Goal: Find specific page/section

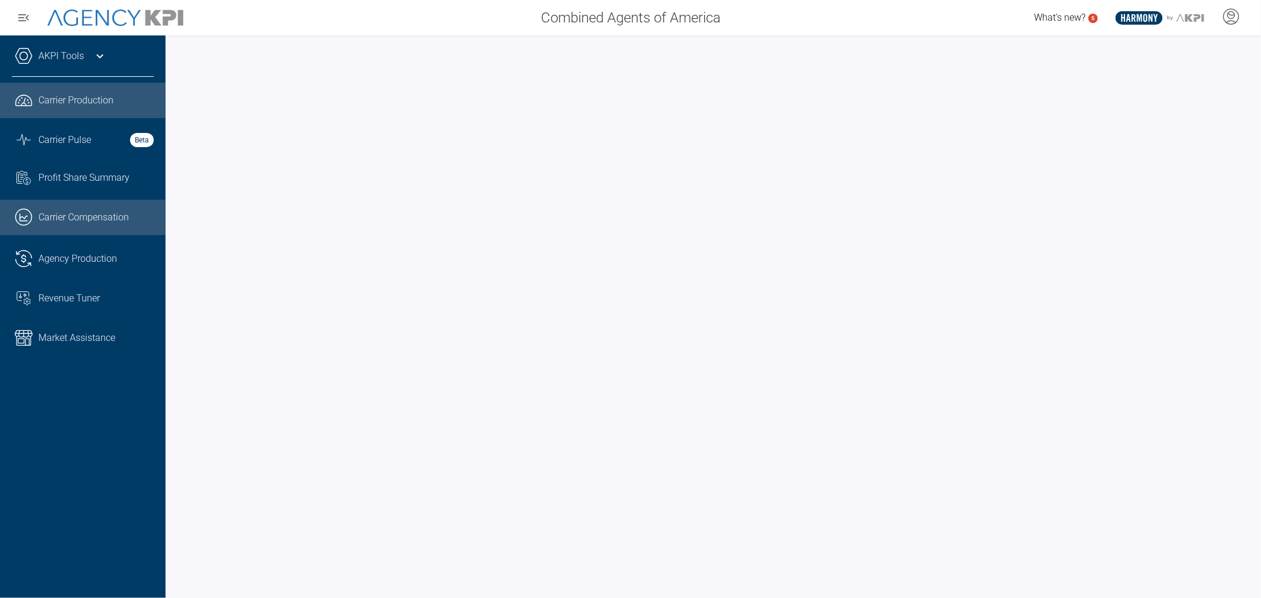
click at [57, 216] on span "Carrier Compensation" at bounding box center [83, 217] width 90 height 14
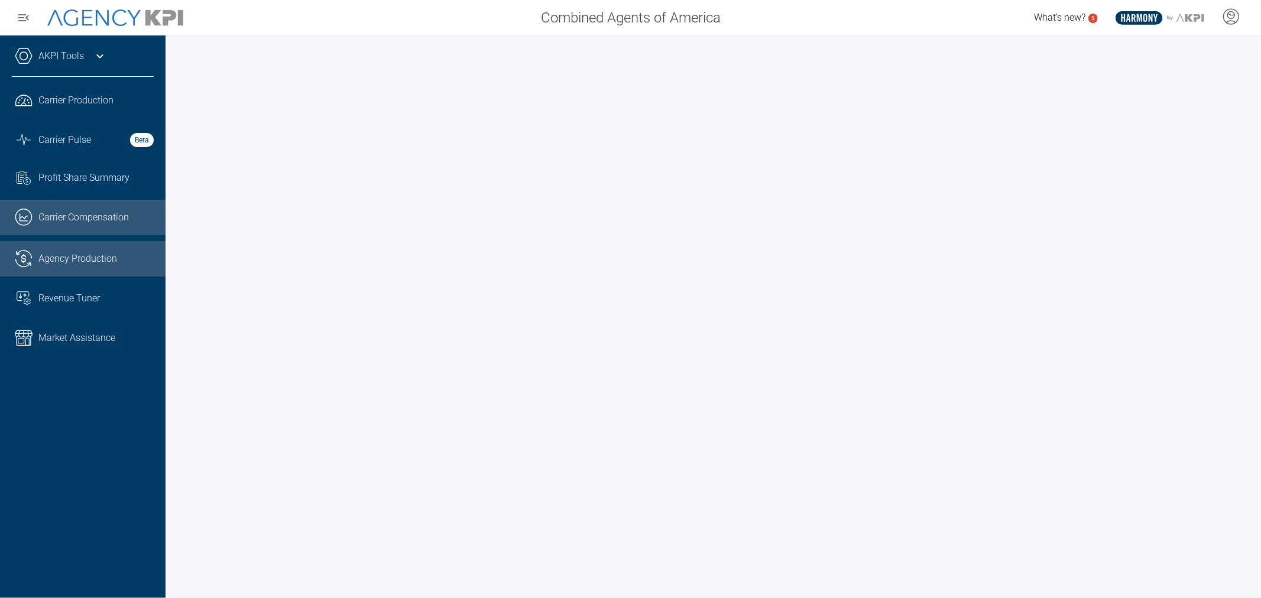
click at [51, 258] on span "Agency Production" at bounding box center [77, 259] width 79 height 14
